Goal: Information Seeking & Learning: Learn about a topic

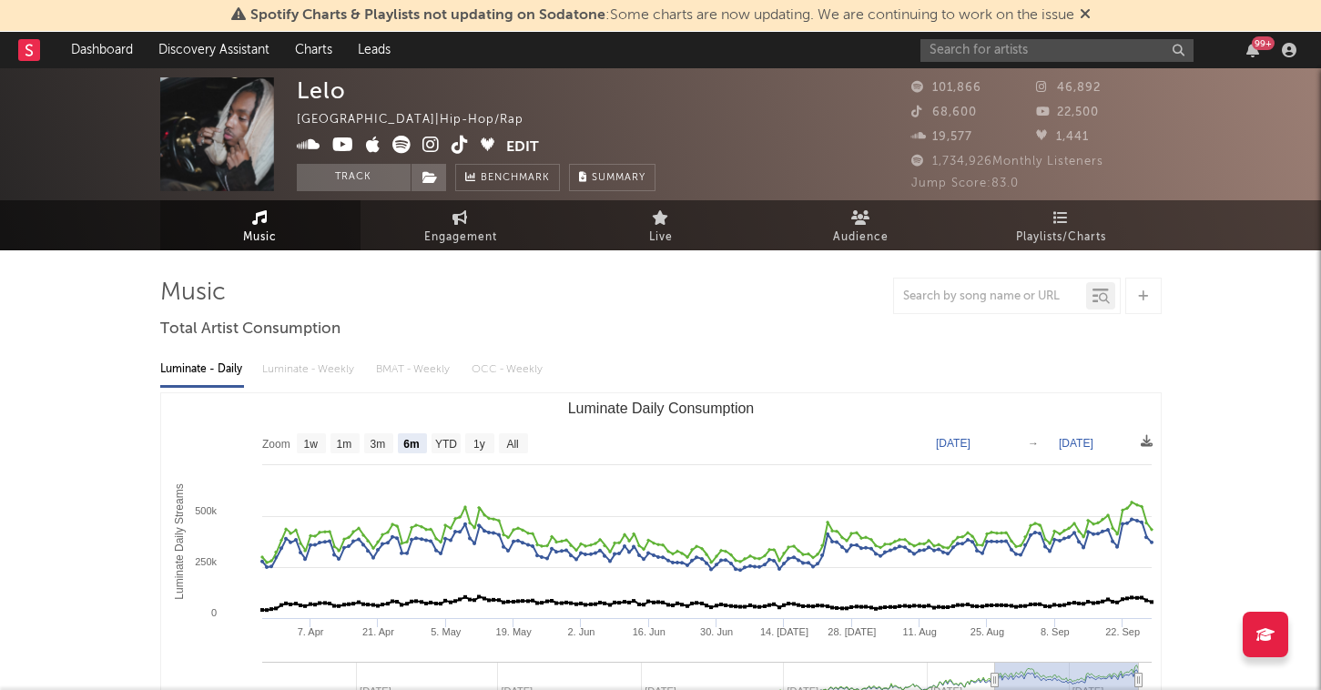
select select "6m"
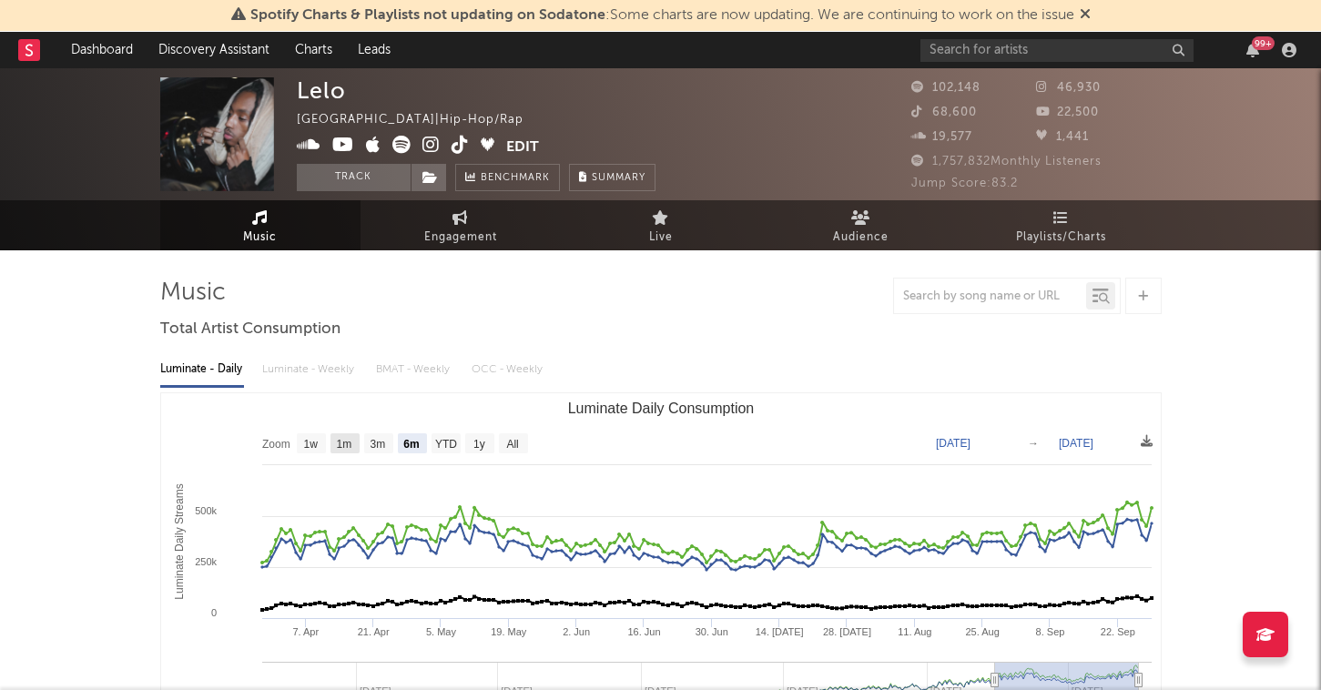
click at [351, 443] on text "1m" at bounding box center [343, 444] width 15 height 13
select select "1m"
type input "[DATE]"
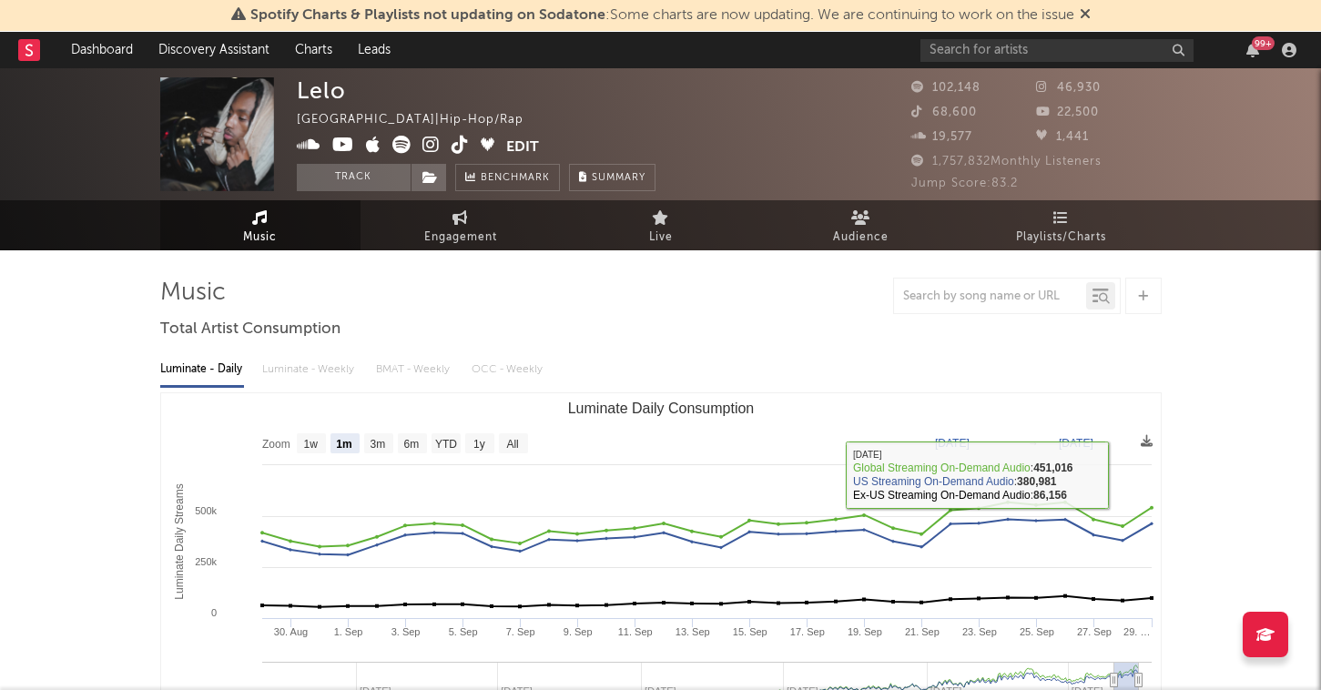
click at [1087, 372] on div "Luminate - Daily Luminate - Weekly BMAT - Weekly OCC - Weekly" at bounding box center [661, 369] width 1002 height 31
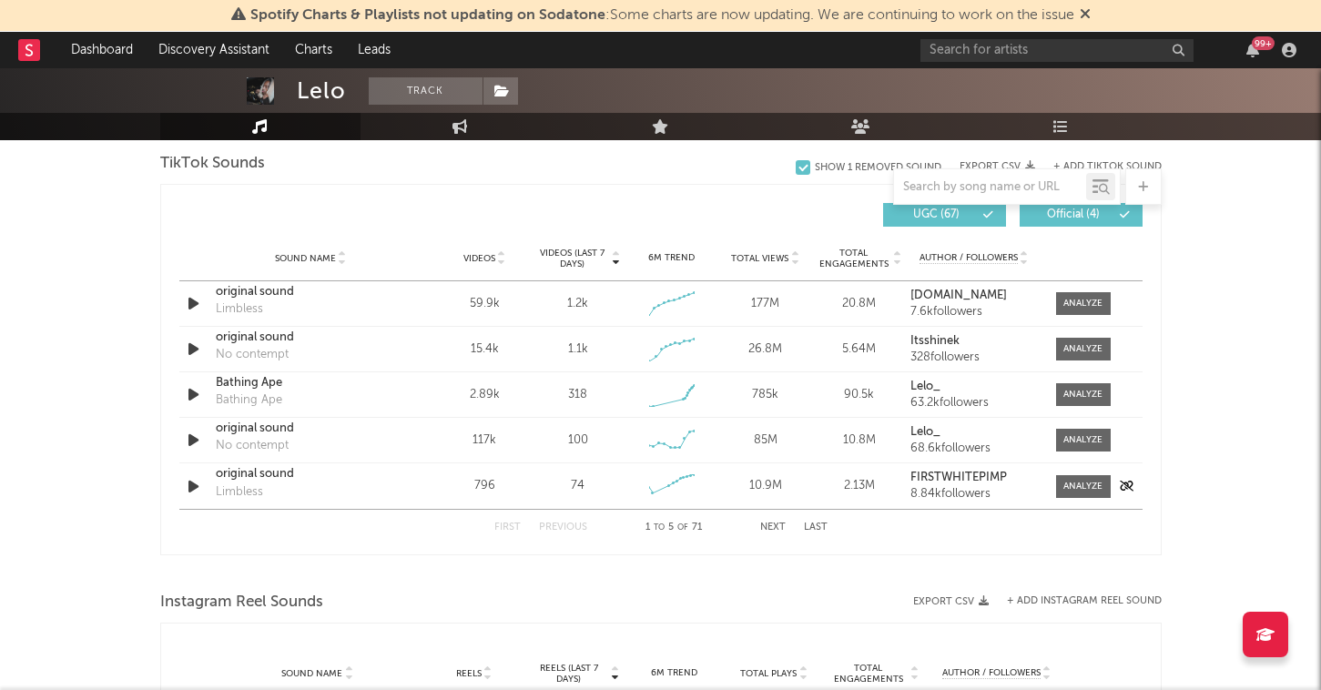
scroll to position [1234, 0]
click at [764, 530] on button "Next" at bounding box center [772, 529] width 25 height 10
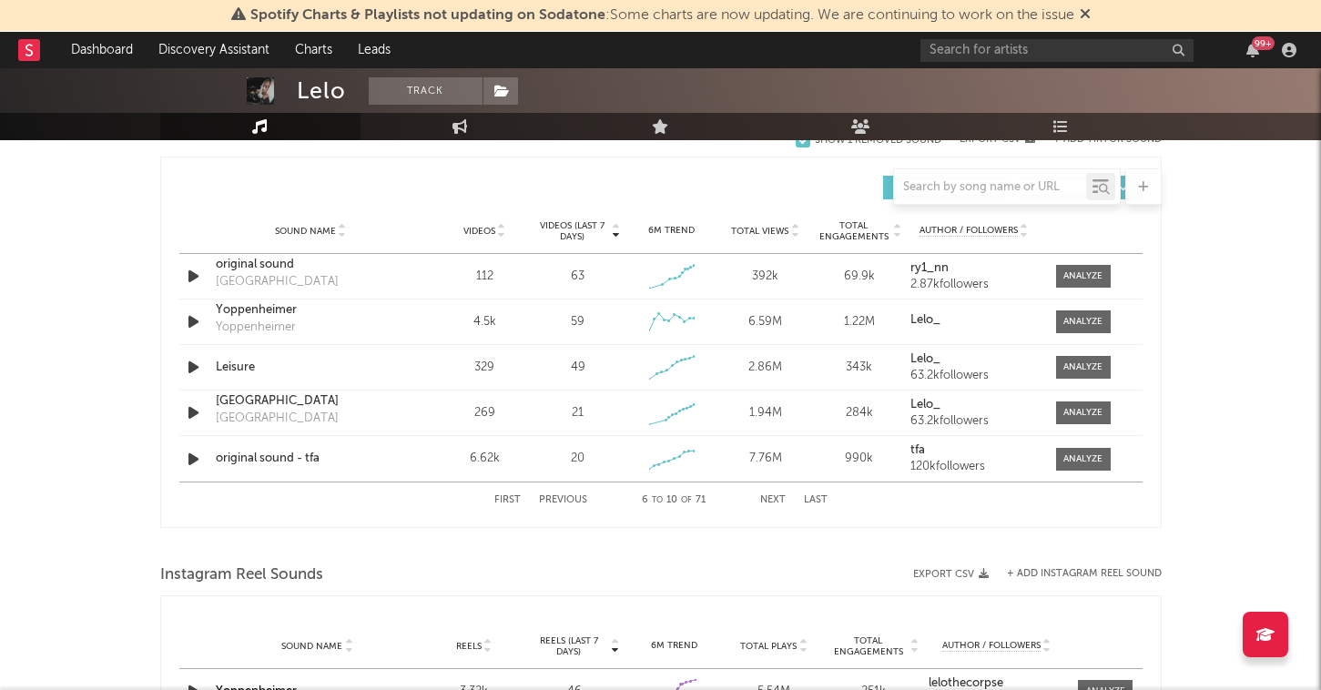
scroll to position [1265, 0]
